Goal: Information Seeking & Learning: Learn about a topic

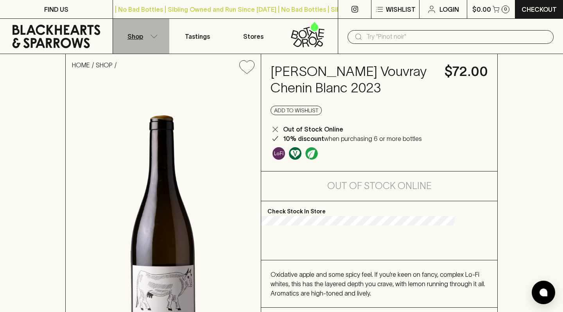
click at [145, 33] on button "Shop" at bounding box center [141, 36] width 56 height 35
click at [83, 31] on icon at bounding box center [56, 36] width 101 height 23
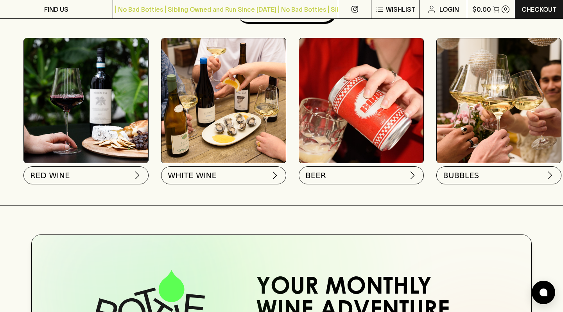
scroll to position [259, 0]
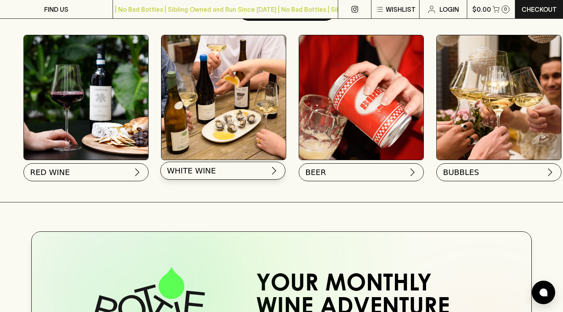
click at [215, 178] on button "WHITE WINE" at bounding box center [222, 171] width 125 height 18
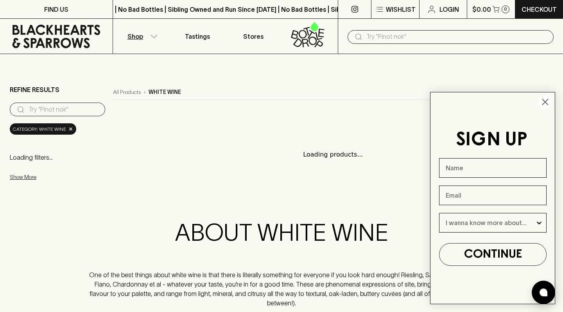
click at [542, 101] on circle "Close dialog" at bounding box center [545, 101] width 13 height 13
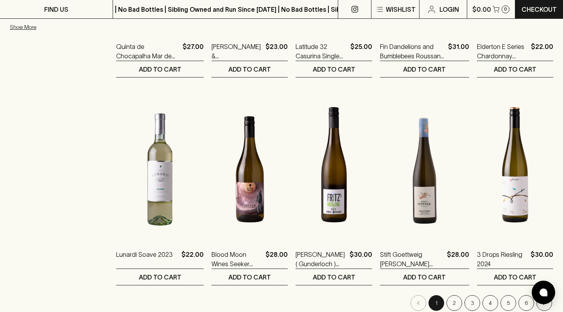
scroll to position [680, 0]
click at [449, 295] on button "2" at bounding box center [455, 303] width 16 height 16
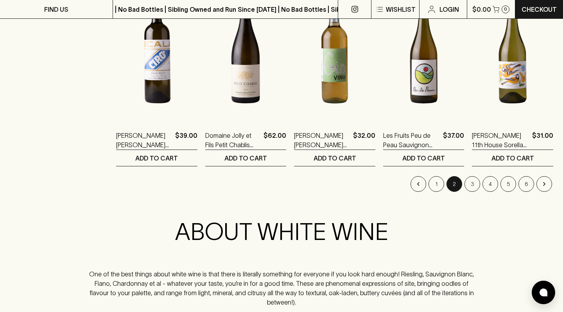
scroll to position [799, 0]
click at [476, 180] on button "3" at bounding box center [473, 184] width 16 height 16
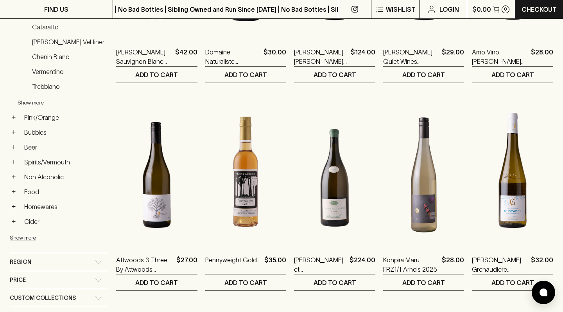
scroll to position [261, 0]
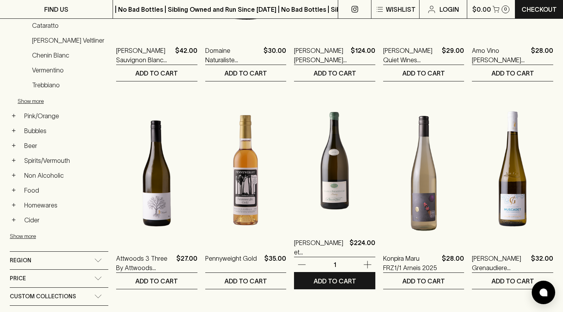
click at [368, 188] on img at bounding box center [334, 157] width 81 height 137
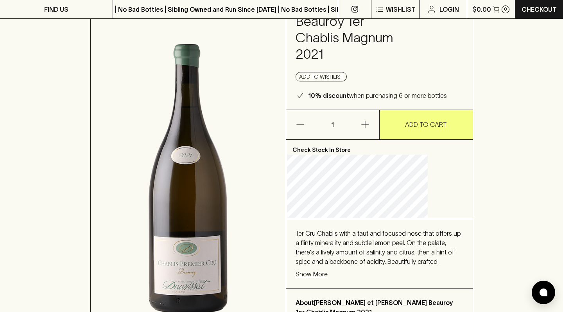
scroll to position [301, 0]
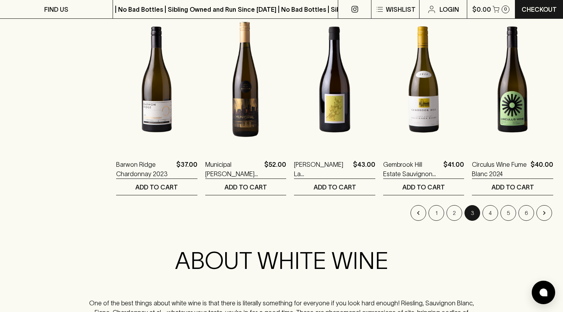
scroll to position [771, 0]
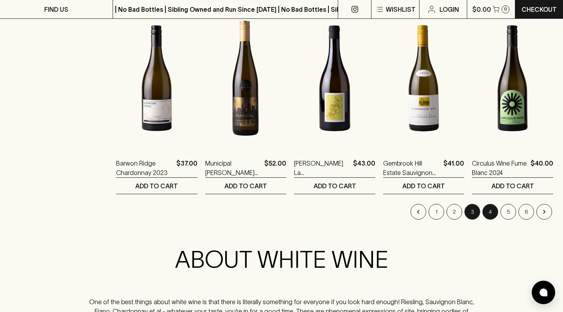
click at [494, 207] on button "4" at bounding box center [491, 212] width 16 height 16
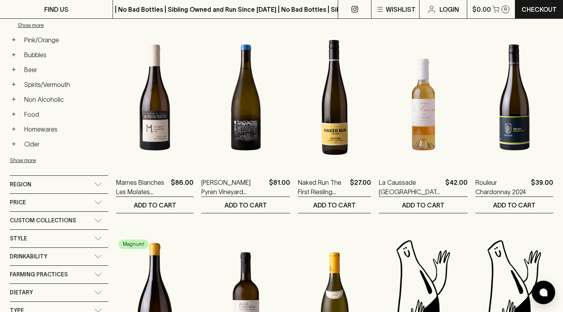
scroll to position [338, 0]
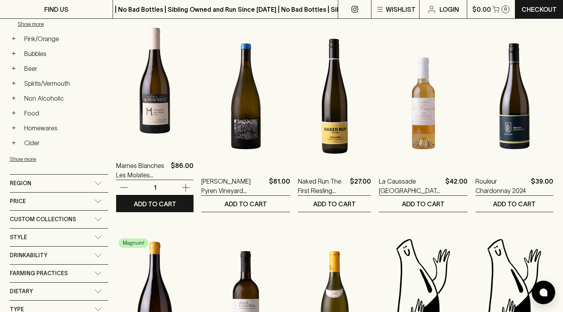
click at [159, 126] on img at bounding box center [154, 80] width 77 height 137
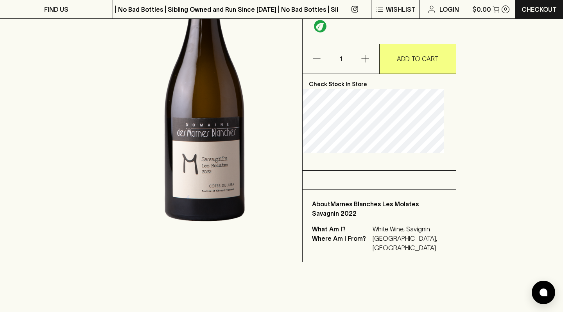
scroll to position [174, 0]
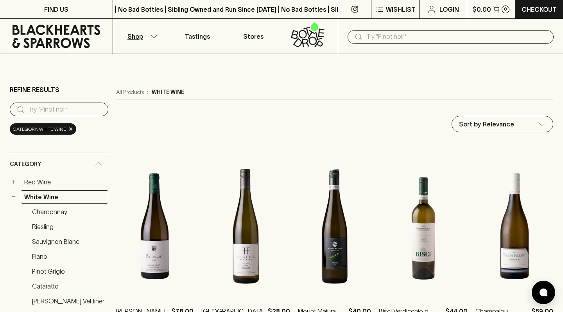
click at [141, 41] on button "Shop" at bounding box center [141, 36] width 56 height 35
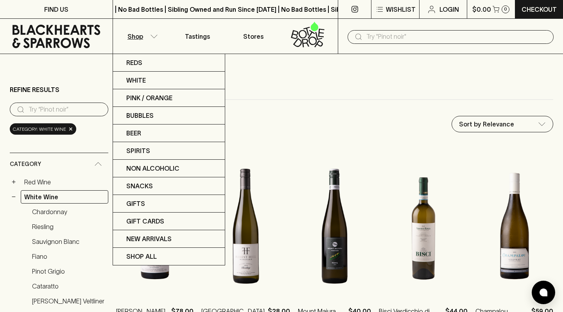
click at [190, 36] on div at bounding box center [281, 156] width 563 height 312
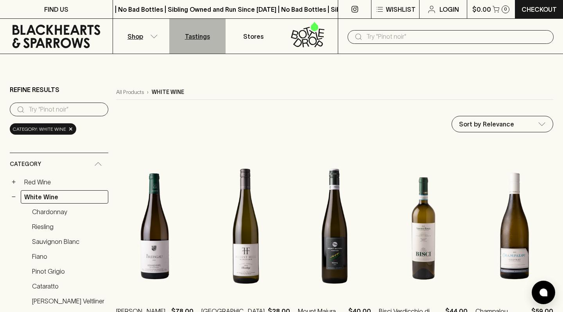
click at [205, 34] on p "Tastings" at bounding box center [197, 36] width 25 height 9
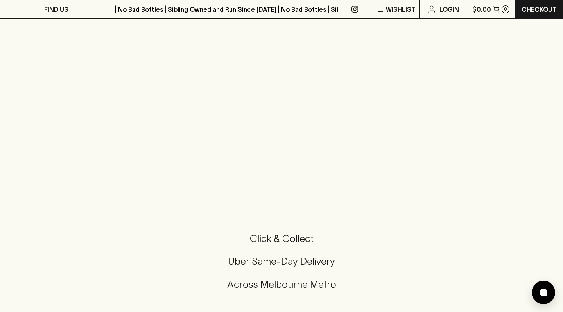
scroll to position [667, 0]
